Goal: Go to known website: Access a specific website the user already knows

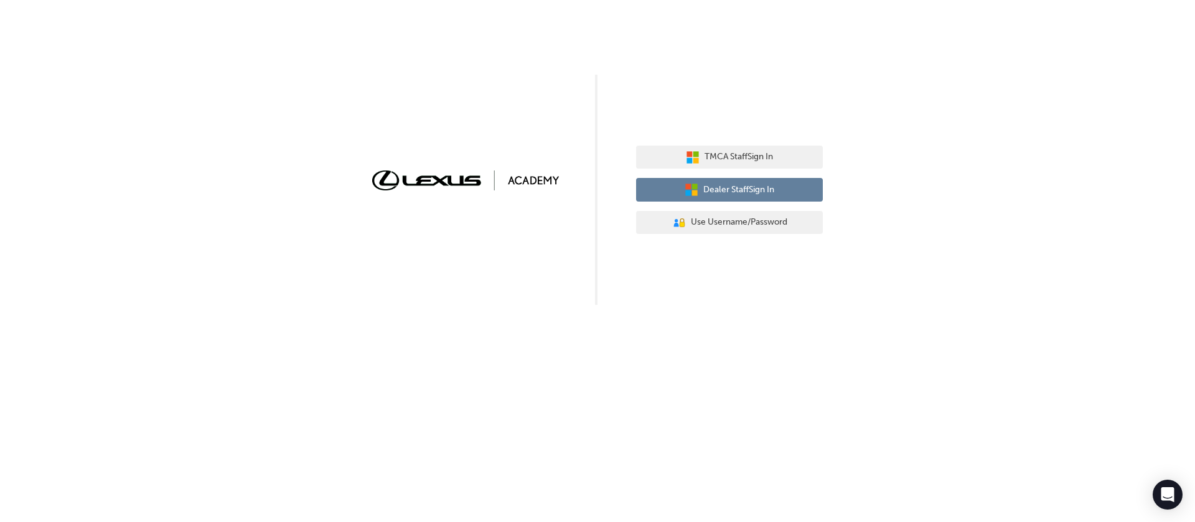
click at [713, 189] on span "Dealer Staff Sign In" at bounding box center [738, 190] width 71 height 14
